Goal: Task Accomplishment & Management: Complete application form

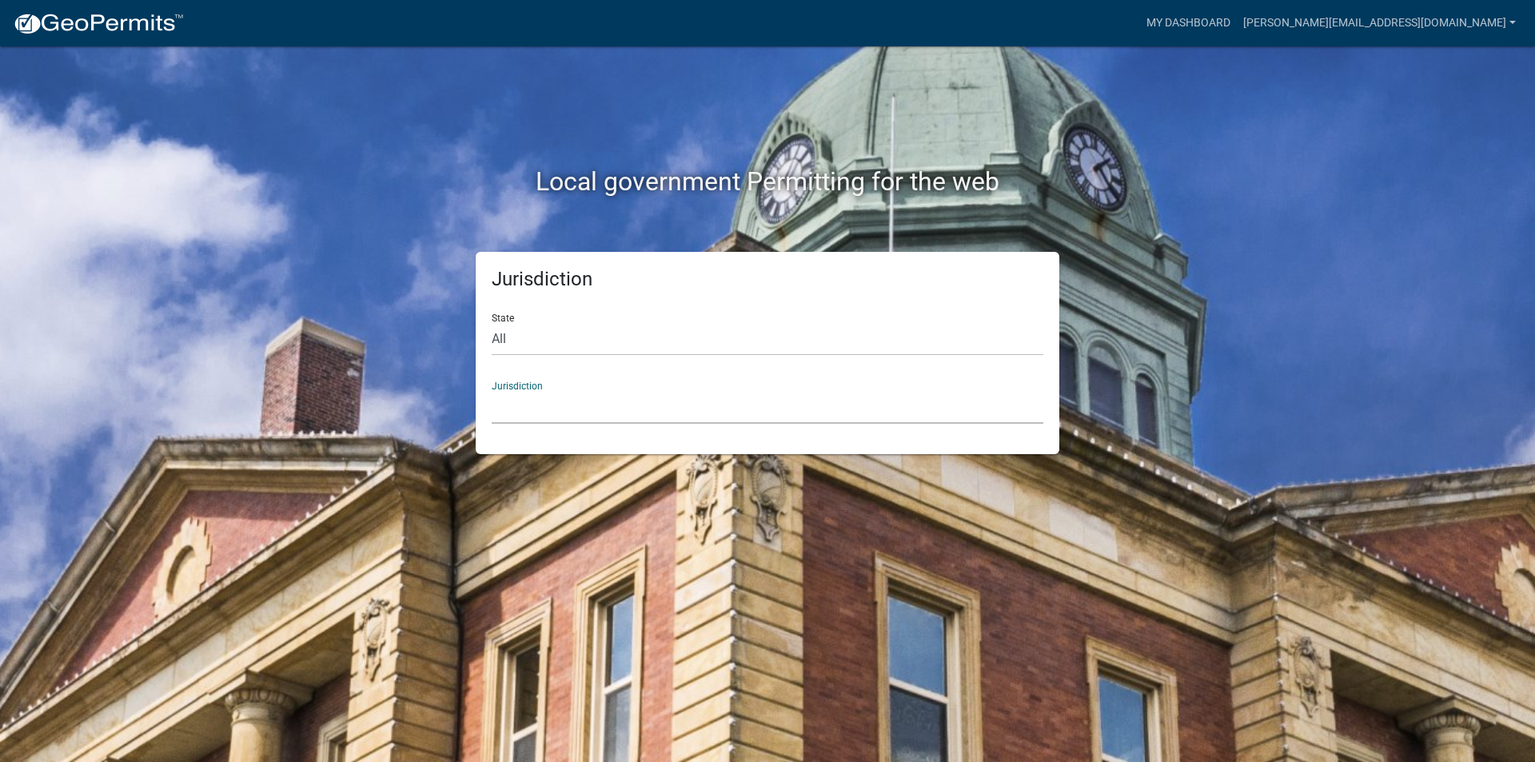
click at [528, 397] on select "[GEOGRAPHIC_DATA], [US_STATE] [GEOGRAPHIC_DATA], [US_STATE][PERSON_NAME][GEOGRA…" at bounding box center [768, 407] width 552 height 33
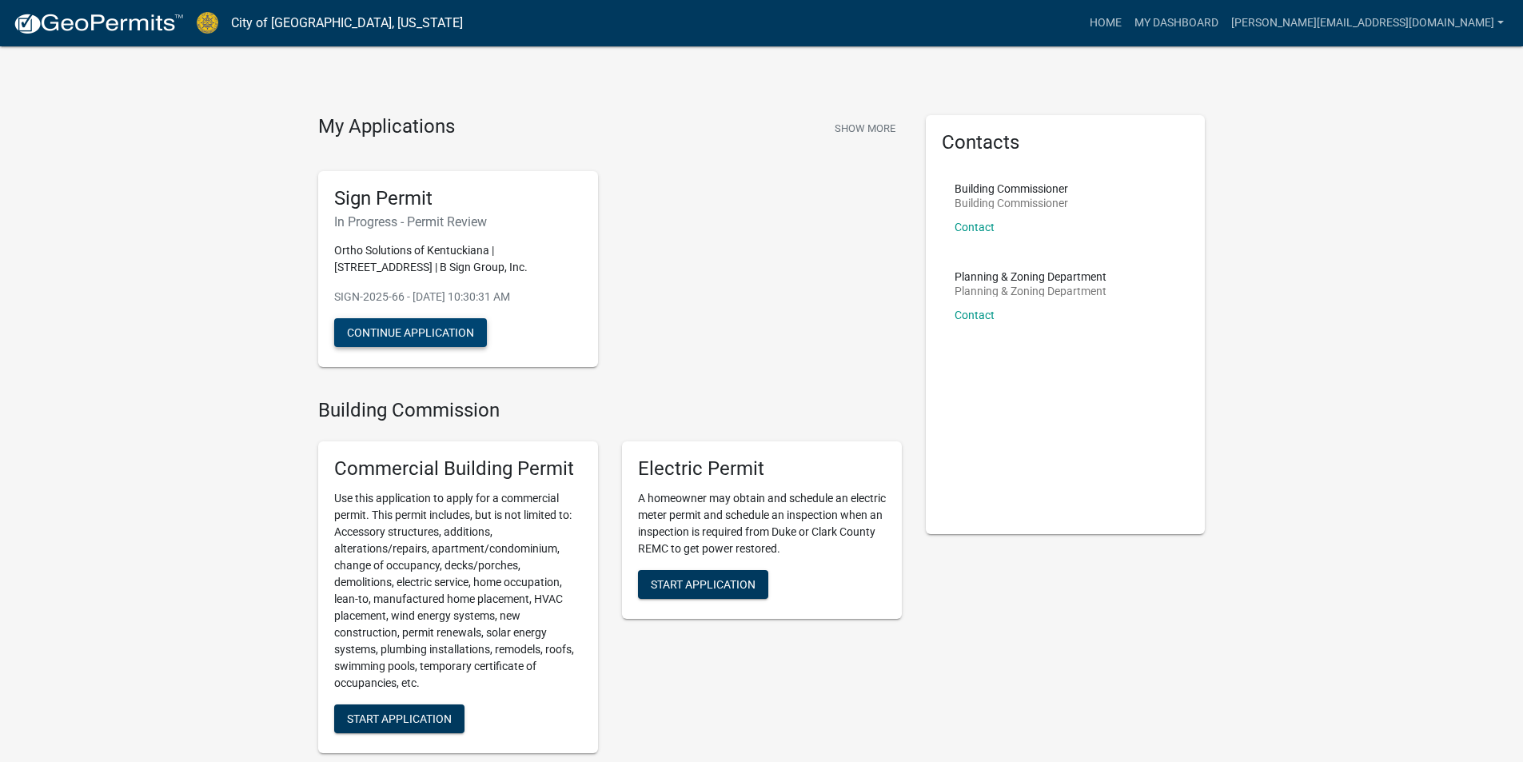
click at [418, 330] on button "Continue Application" at bounding box center [410, 332] width 153 height 29
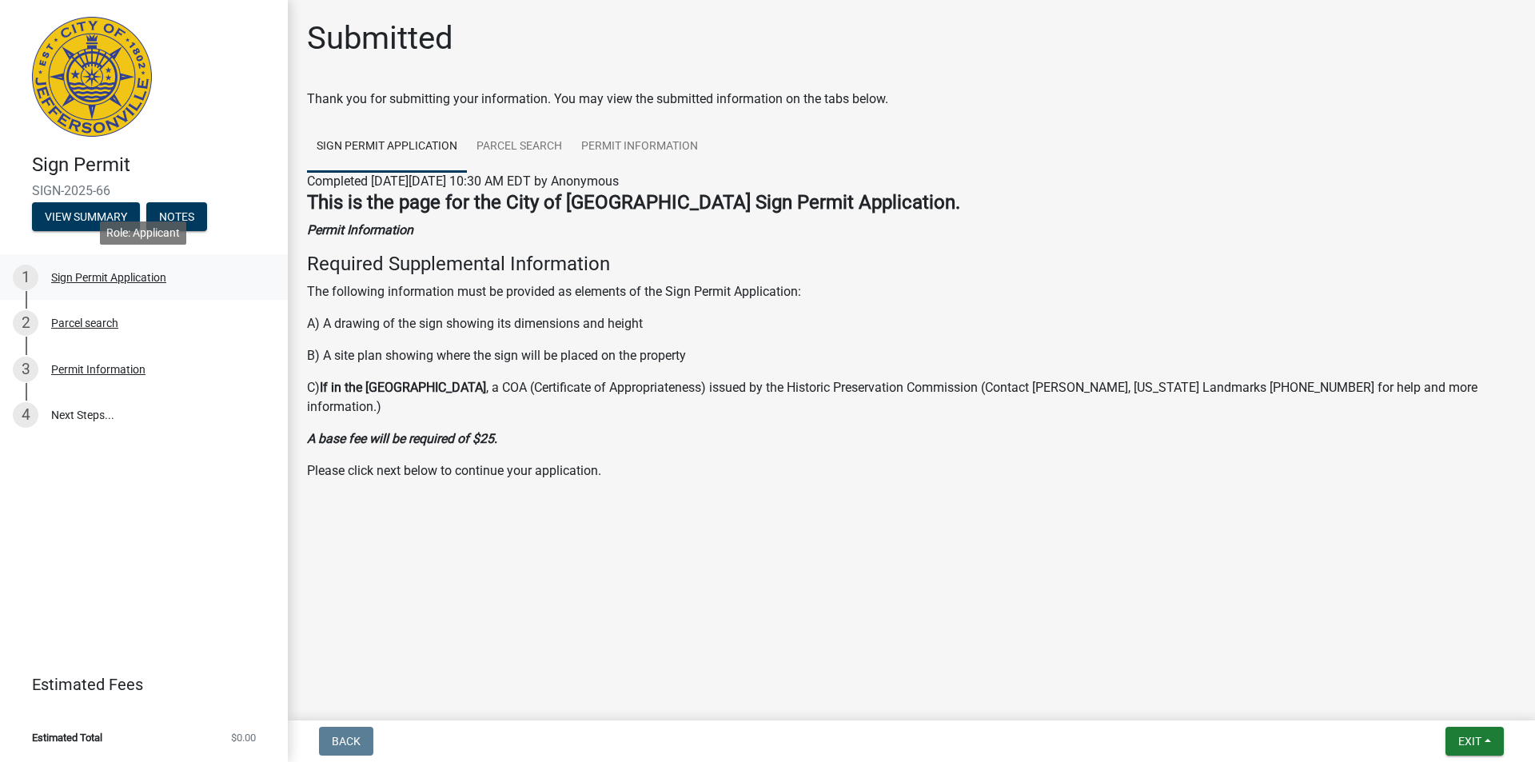
click at [119, 273] on div "Sign Permit Application" at bounding box center [108, 277] width 115 height 11
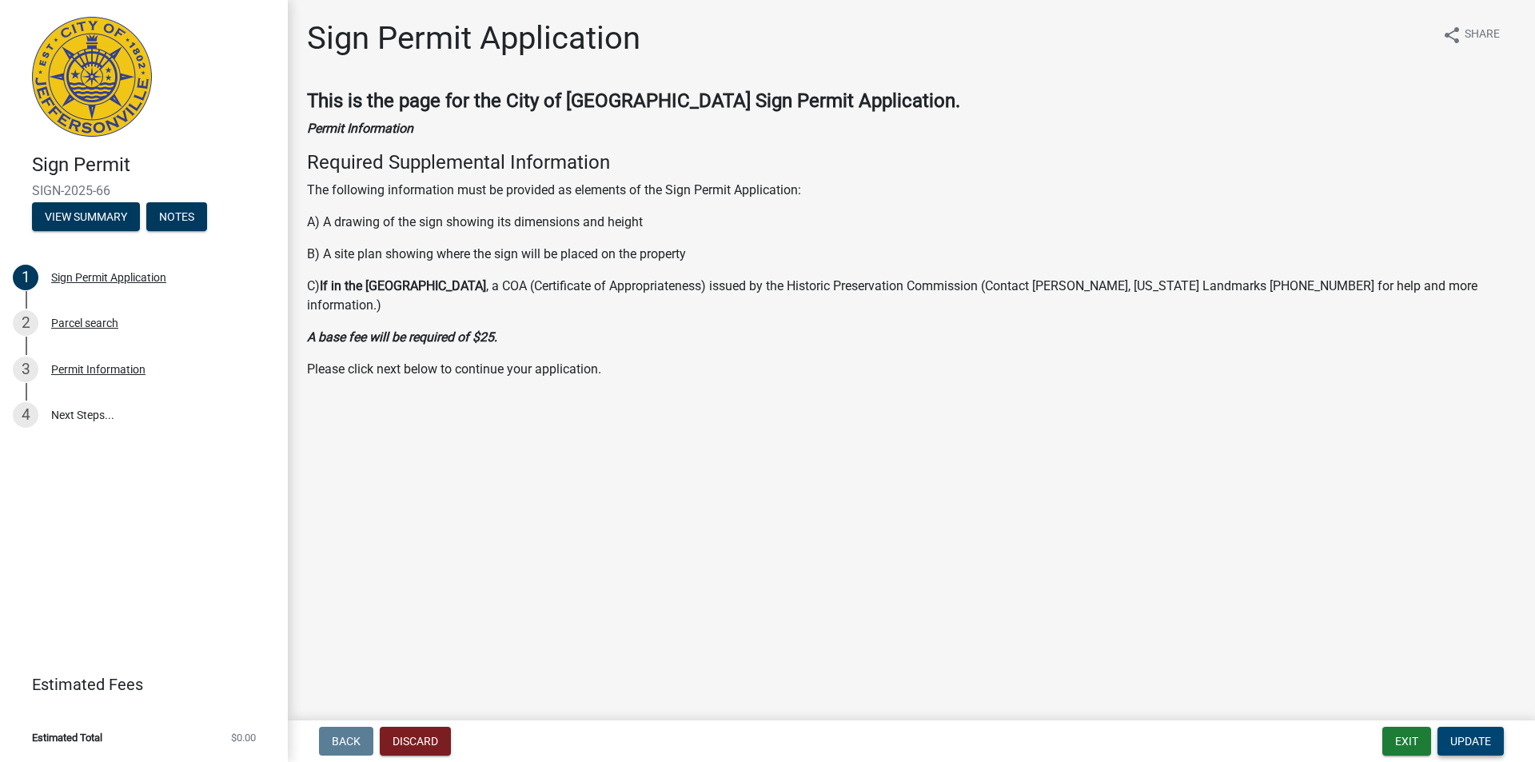
click at [1450, 747] on span "Update" at bounding box center [1470, 741] width 41 height 13
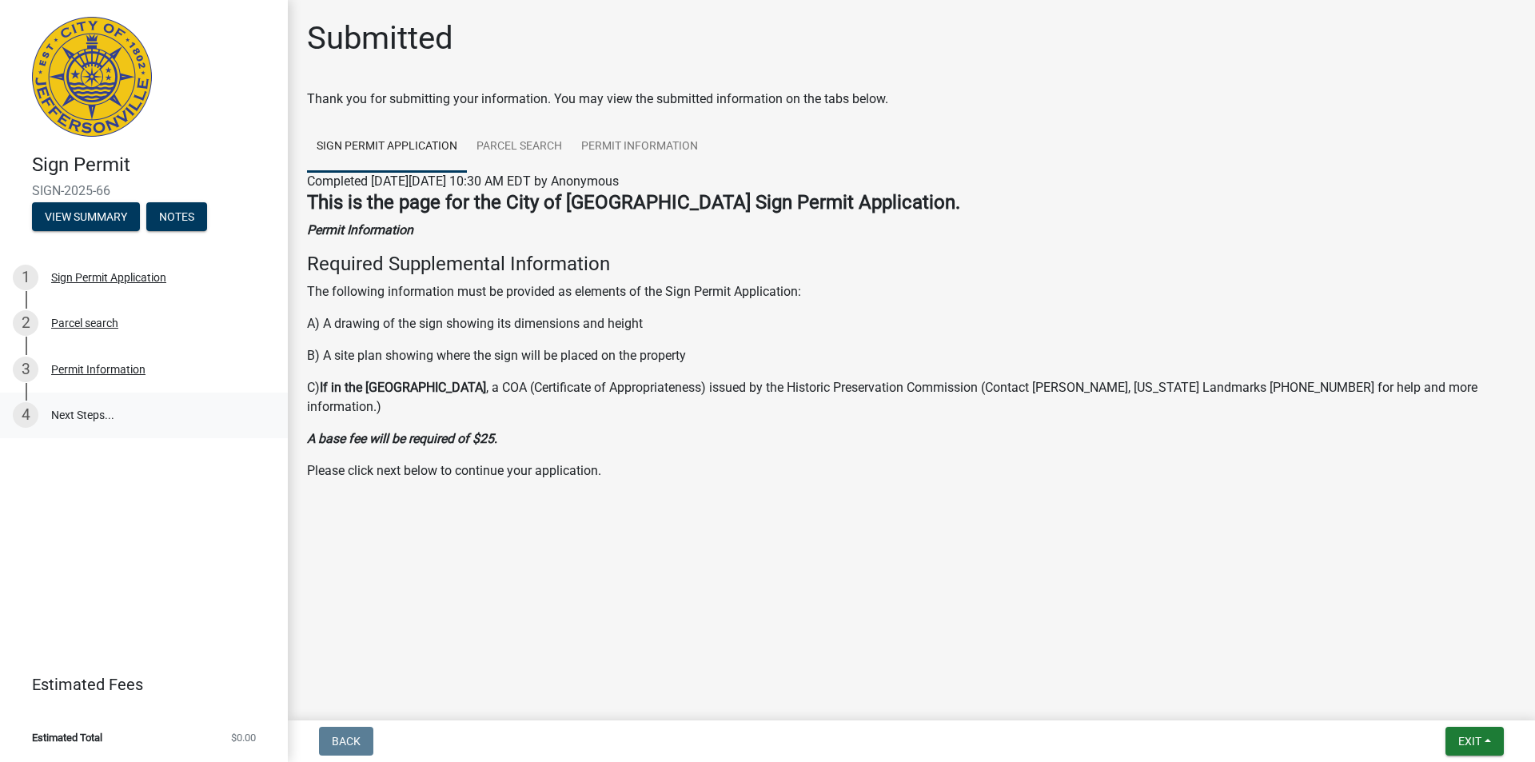
click at [86, 406] on link "4 Next Steps..." at bounding box center [144, 416] width 288 height 46
click at [170, 217] on button "Notes" at bounding box center [176, 216] width 61 height 29
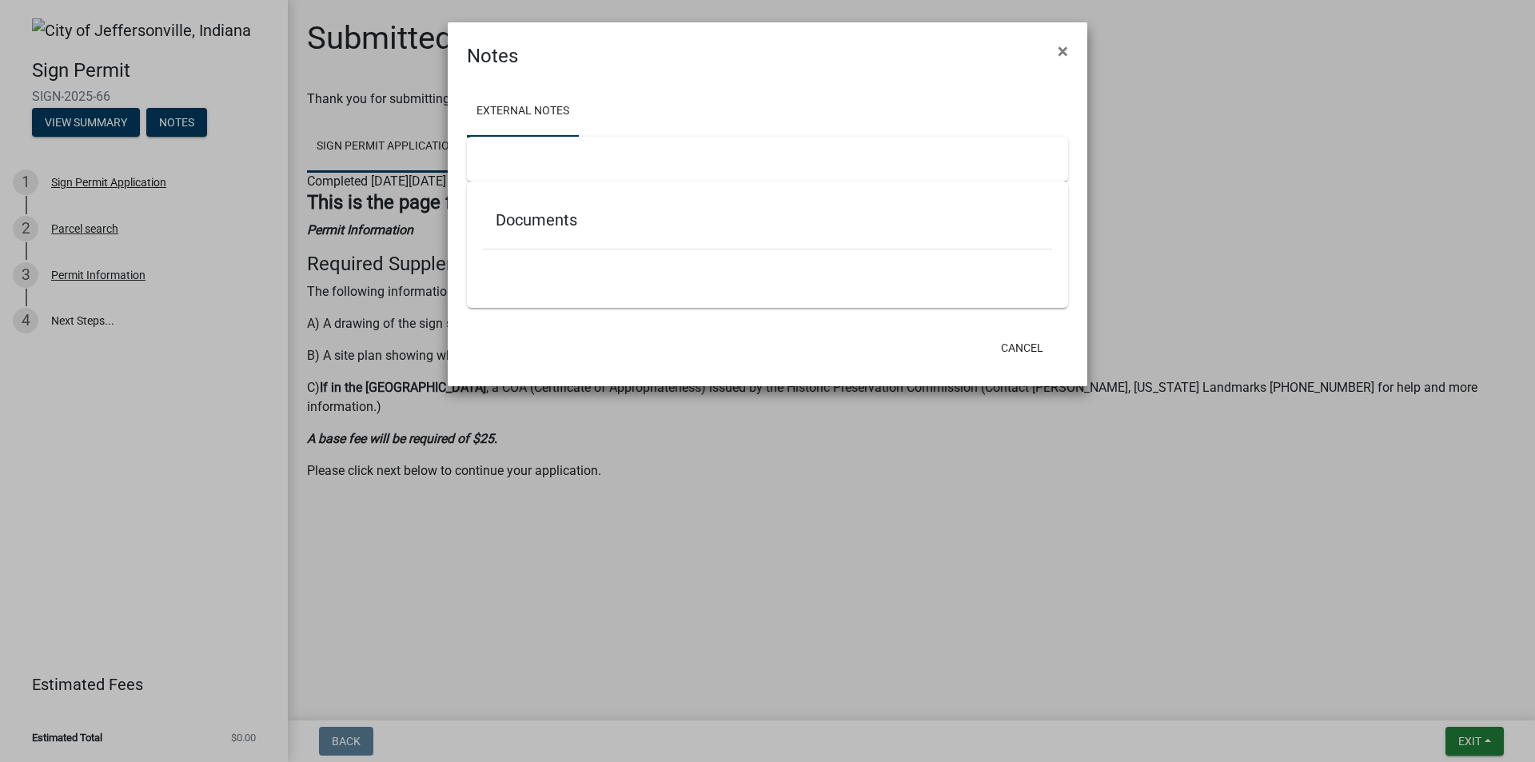
click at [548, 214] on h5 "Documents" at bounding box center [768, 219] width 544 height 19
click at [1063, 41] on span "×" at bounding box center [1063, 51] width 10 height 22
